Goal: Task Accomplishment & Management: Complete application form

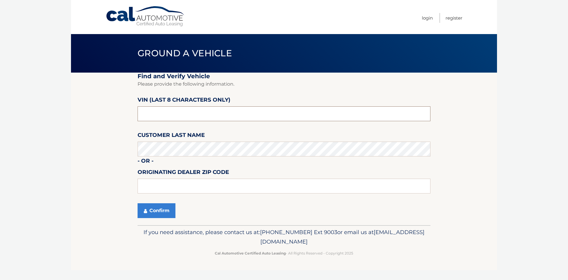
click at [181, 110] on input "text" at bounding box center [284, 113] width 293 height 15
type input "r*******"
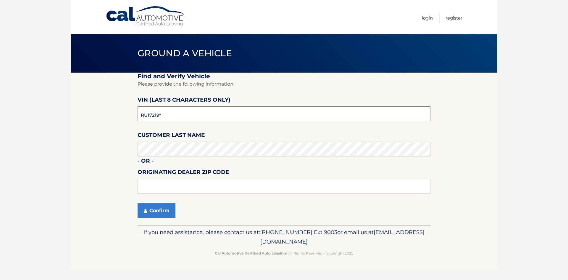
type input "RU172190"
click at [157, 211] on button "Confirm" at bounding box center [157, 210] width 38 height 15
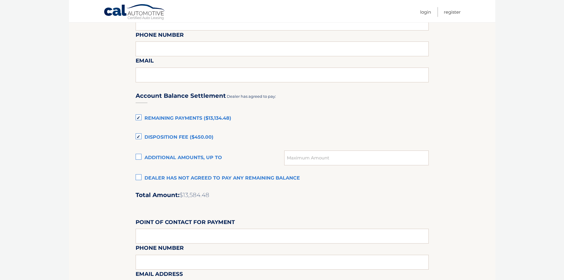
scroll to position [355, 0]
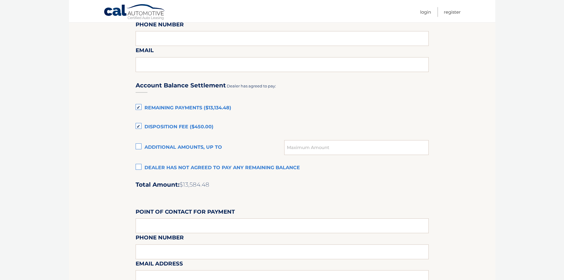
click at [139, 108] on label "Remaining Payments ($13,134.48)" at bounding box center [282, 108] width 293 height 12
click at [0, 0] on input "Remaining Payments ($13,134.48)" at bounding box center [0, 0] width 0 height 0
click at [136, 125] on label "Disposition Fee ($450.00)" at bounding box center [282, 127] width 293 height 12
click at [0, 0] on input "Disposition Fee ($450.00)" at bounding box center [0, 0] width 0 height 0
click at [139, 166] on label "Dealer has not agreed to pay any remaining balance" at bounding box center [282, 168] width 293 height 12
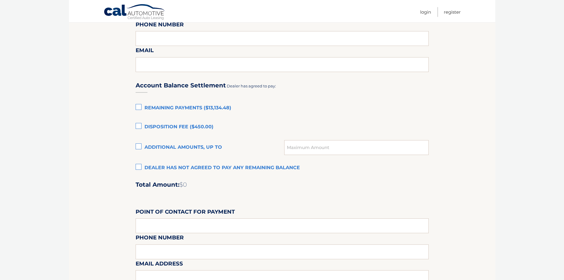
click at [0, 0] on input "Dealer has not agreed to pay any remaining balance" at bounding box center [0, 0] width 0 height 0
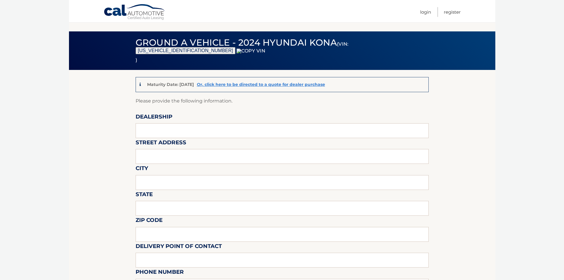
scroll to position [0, 0]
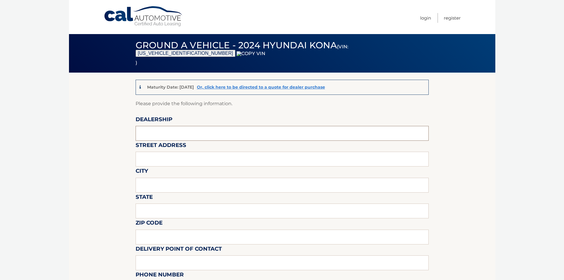
click at [146, 138] on input "text" at bounding box center [282, 133] width 293 height 15
type input "HYUNDAI OF FORT MYERS"
click at [178, 156] on input "text" at bounding box center [282, 159] width 293 height 15
type input "2850 COLONIAL BLVD"
click at [141, 183] on input "text" at bounding box center [282, 185] width 293 height 15
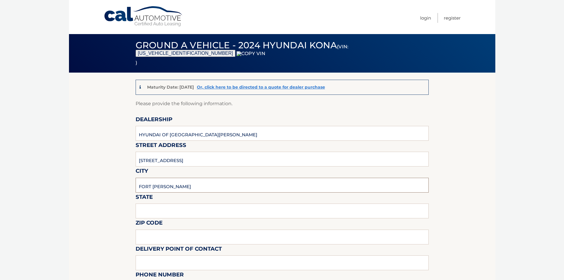
type input "FORT MYERS"
type input "FL"
type input "3"
click at [159, 234] on input "text" at bounding box center [282, 236] width 293 height 15
type input "33966"
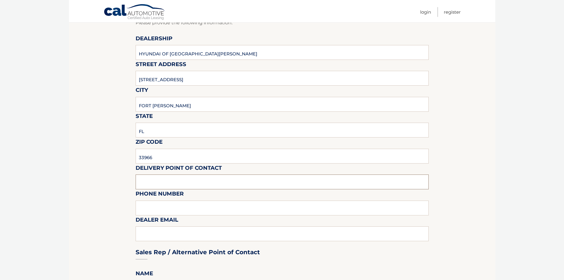
scroll to position [89, 0]
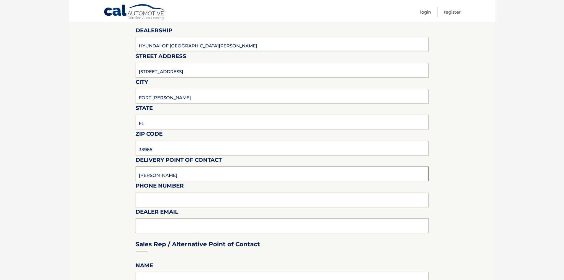
type input "CHRISTOPHER MORANO JR"
type input "4072747151"
type input "CMORANO2@HYUNDAIOFFORTMYERS.COM"
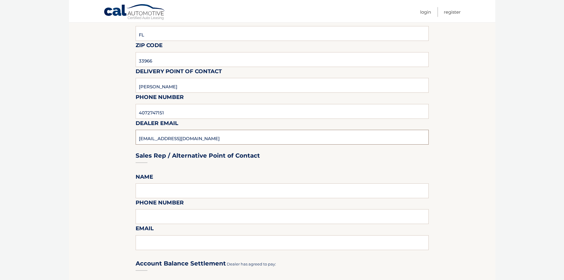
scroll to position [178, 0]
click at [158, 189] on input "text" at bounding box center [282, 190] width 293 height 15
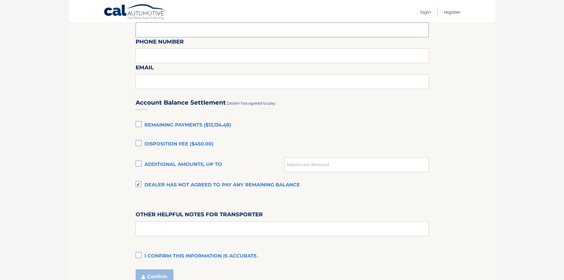
scroll to position [355, 0]
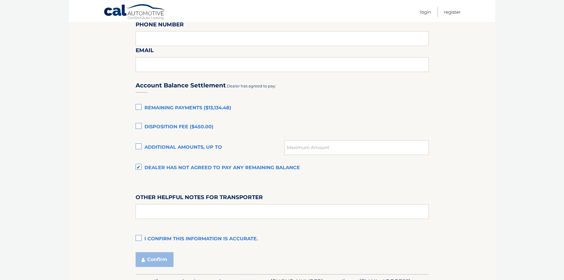
click at [139, 239] on label "I confirm this information is accurate." at bounding box center [282, 239] width 293 height 12
click at [0, 0] on input "I confirm this information is accurate." at bounding box center [0, 0] width 0 height 0
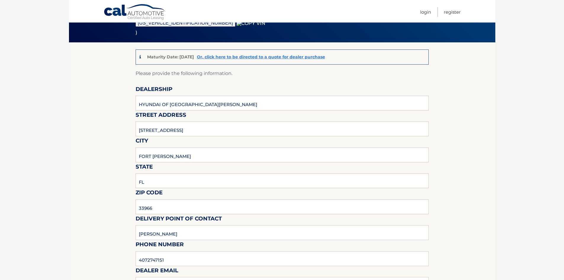
scroll to position [30, 0]
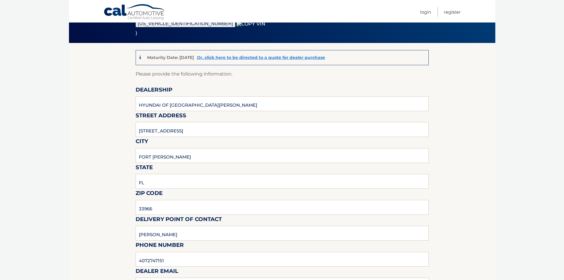
click at [61, 160] on body "Cal Automotive Menu Login Register (VIN: KM8HC3AB4RU172190 )" at bounding box center [282, 110] width 564 height 280
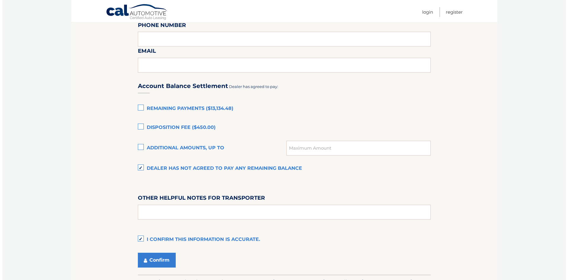
scroll to position [355, 0]
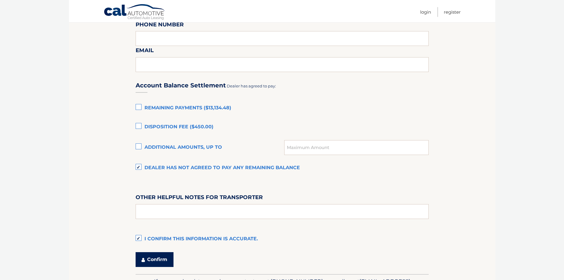
click at [156, 260] on button "Confirm" at bounding box center [155, 259] width 38 height 15
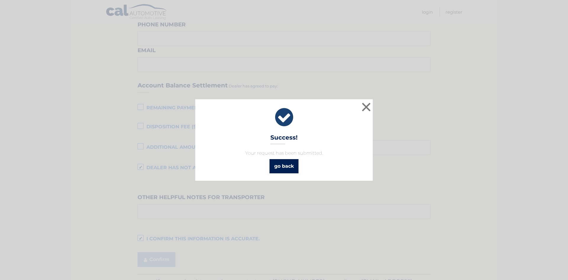
click at [289, 166] on link "go back" at bounding box center [284, 166] width 29 height 14
